Goal: Task Accomplishment & Management: Complete application form

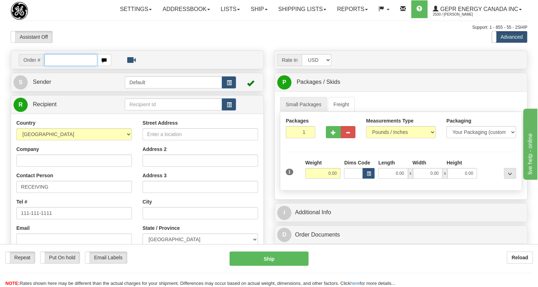
paste input "0086698186"
click at [55, 66] on input "0086698186" at bounding box center [70, 60] width 53 height 12
type input "86698186"
click at [67, 48] on body "Training Course Close Toggle navigation Settings Shipping Preferences New Recip…" at bounding box center [271, 143] width 542 height 287
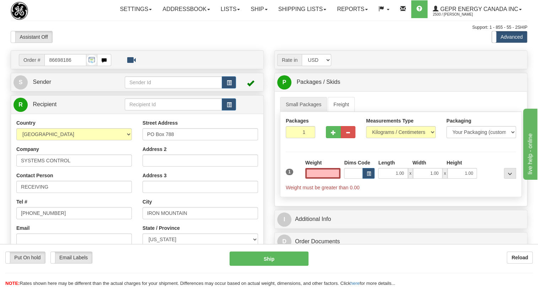
type input "0.00"
click at [51, 85] on span "Sender" at bounding box center [42, 82] width 18 height 6
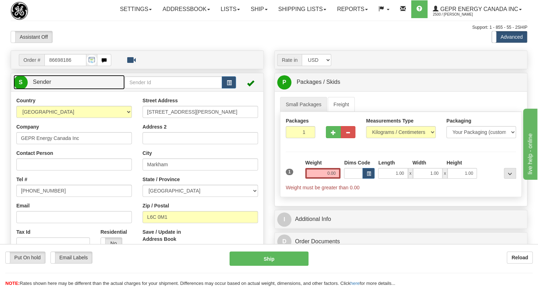
type input "MARKHAM"
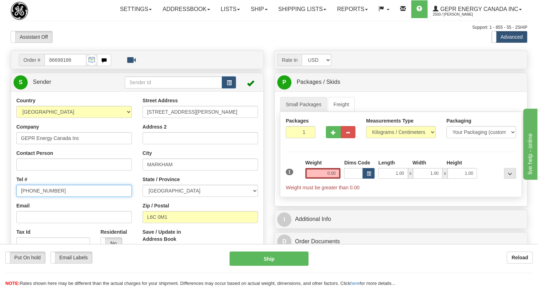
click at [42, 197] on input "[PHONE_NUMBER]" at bounding box center [73, 191] width 115 height 12
paste input "[PHONE_NUMBER]"
type input "[PHONE_NUMBER]"
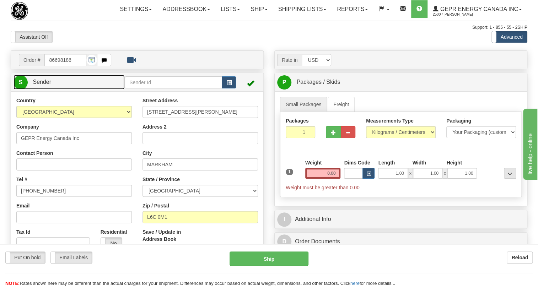
click at [42, 85] on span "Sender" at bounding box center [42, 82] width 18 height 6
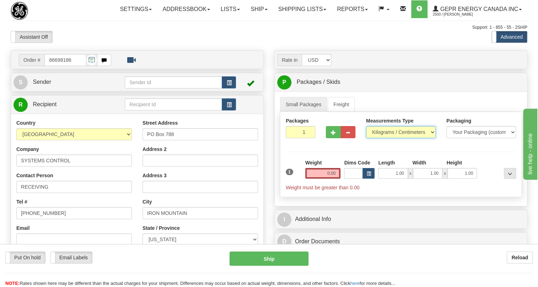
click at [393, 138] on select "Pounds / Inches Kilograms / Centimeters" at bounding box center [401, 132] width 70 height 12
select select "0"
click at [366, 138] on select "Pounds / Inches Kilograms / Centimeters" at bounding box center [401, 132] width 70 height 12
click at [334, 179] on input "0.00" at bounding box center [323, 173] width 36 height 11
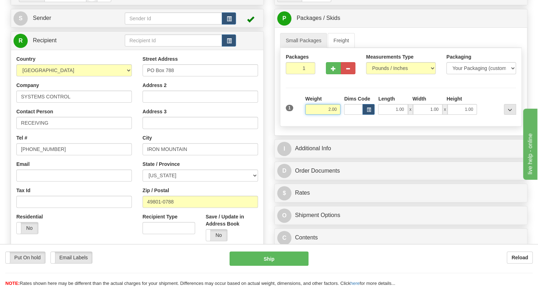
scroll to position [64, 0]
type input "2.00"
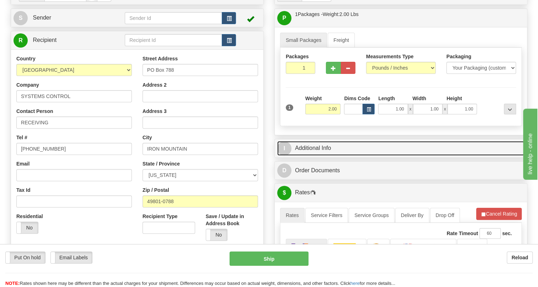
click at [319, 156] on link "I Additional Info" at bounding box center [400, 148] width 247 height 15
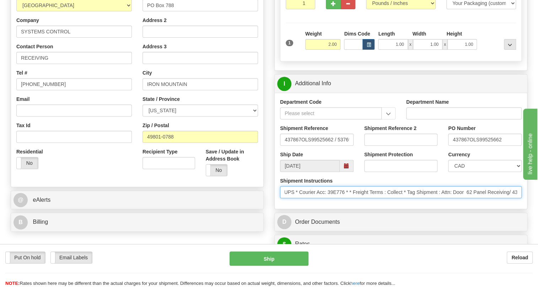
scroll to position [0, 213]
drag, startPoint x: 467, startPoint y: 208, endPoint x: 526, endPoint y: 209, distance: 59.7
click at [526, 209] on div "I Additional Info Department Code Department Name Shipment Reference 437867OLS9…" at bounding box center [400, 141] width 253 height 135
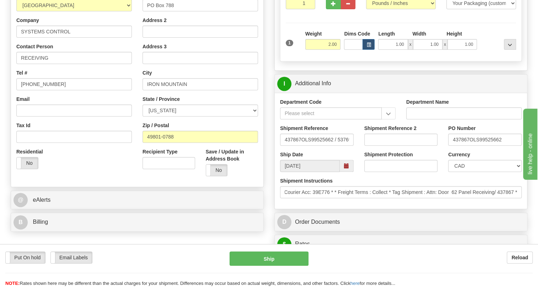
scroll to position [0, 0]
click at [316, 203] on div "Shipment Instructions * * * Control Ship Flag: M (Ship as soon as possible) * U…" at bounding box center [401, 190] width 252 height 26
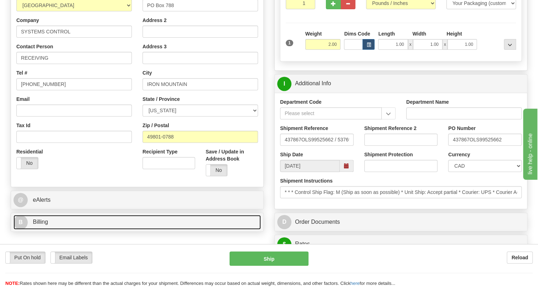
click at [44, 225] on span "Billing" at bounding box center [40, 222] width 15 height 6
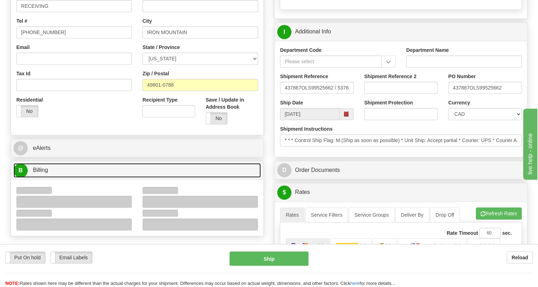
scroll to position [194, 0]
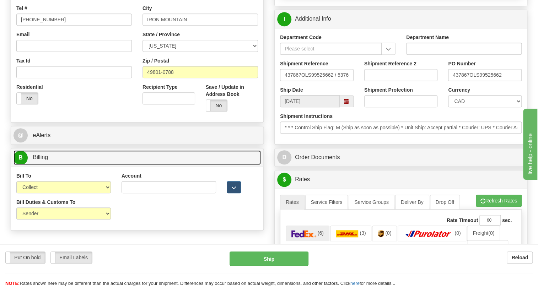
click at [42, 160] on span "Billing" at bounding box center [40, 157] width 15 height 6
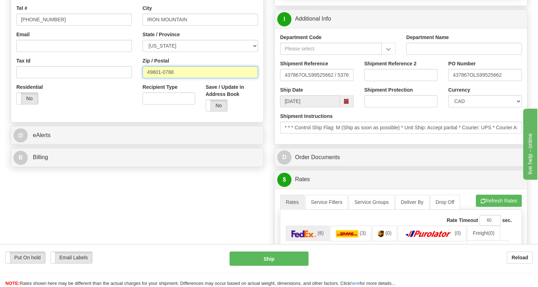
drag, startPoint x: 174, startPoint y: 88, endPoint x: 141, endPoint y: 88, distance: 32.7
click at [141, 88] on div "Street Address PO Box 788 Address 2 Address 3 City [GEOGRAPHIC_DATA] State / Pr…" at bounding box center [200, 21] width 126 height 191
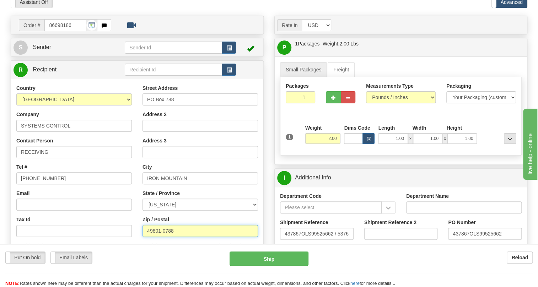
scroll to position [0, 0]
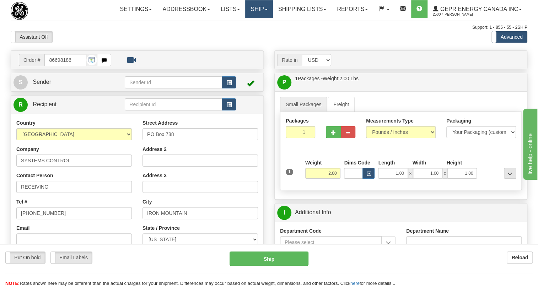
click at [265, 9] on span at bounding box center [266, 9] width 3 height 1
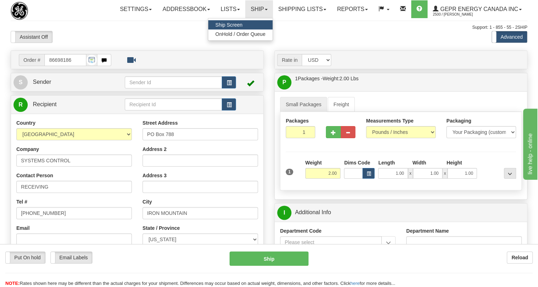
click at [228, 24] on span "Ship Screen" at bounding box center [228, 25] width 27 height 6
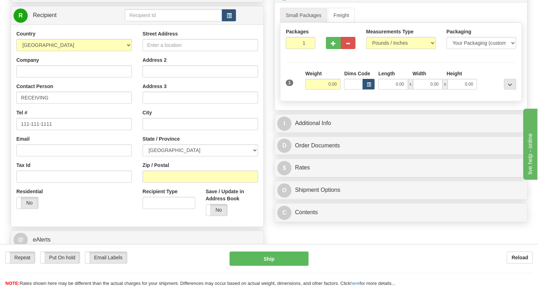
scroll to position [97, 0]
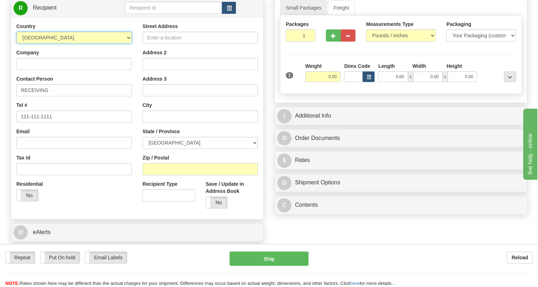
click at [127, 44] on select "AFGHANISTAN ALAND ISLANDS ALBANIA ALGERIA AMERICAN SAMOA ANDORRA ANGOLA ANGUILL…" at bounding box center [73, 38] width 115 height 12
select select "US"
click at [16, 44] on select "AFGHANISTAN ALAND ISLANDS ALBANIA ALGERIA AMERICAN SAMOA ANDORRA ANGOLA ANGUILL…" at bounding box center [73, 38] width 115 height 12
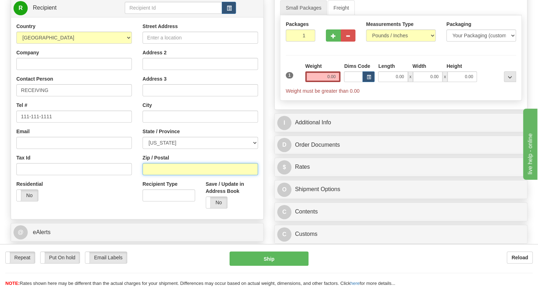
click at [149, 175] on input "Zip / Postal" at bounding box center [199, 169] width 115 height 12
paste input "49801-0788"
type input "49801-0788"
click at [330, 82] on input "0.00" at bounding box center [323, 76] width 36 height 11
type input "IRON MOUNTAIN"
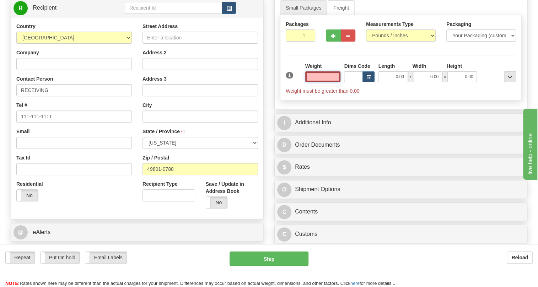
select select "MI"
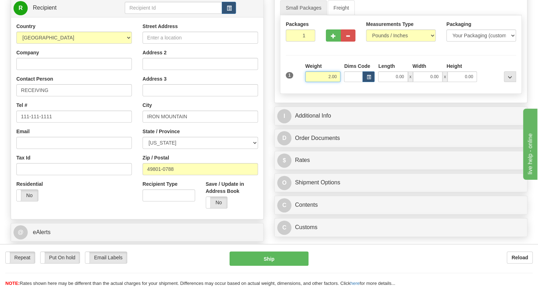
type input "2.00"
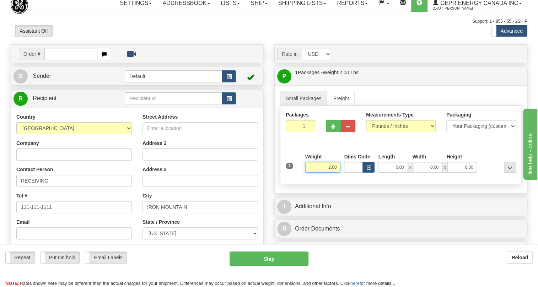
scroll to position [0, 0]
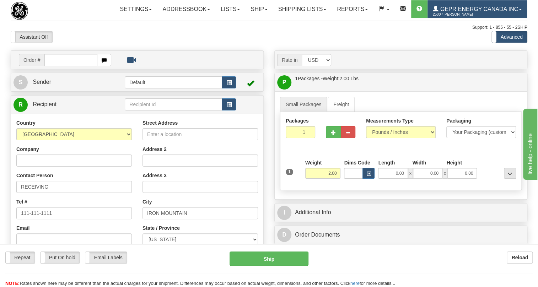
click at [427, 18] on link "GEPR Energy Canada Inc 2500 / Joselito Capada" at bounding box center [476, 9] width 99 height 18
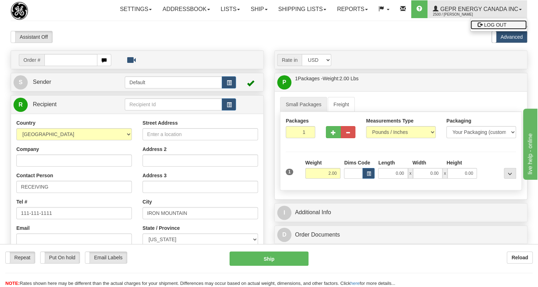
click at [484, 28] on span "LOG OUT" at bounding box center [495, 25] width 22 height 6
